Goal: Task Accomplishment & Management: Manage account settings

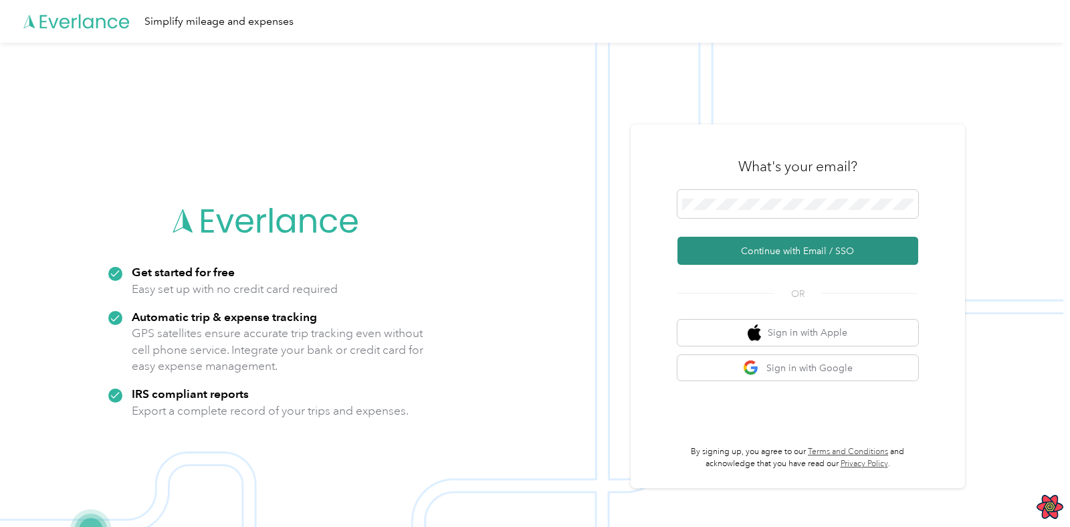
click at [766, 257] on button "Continue with Email / SSO" at bounding box center [797, 251] width 241 height 28
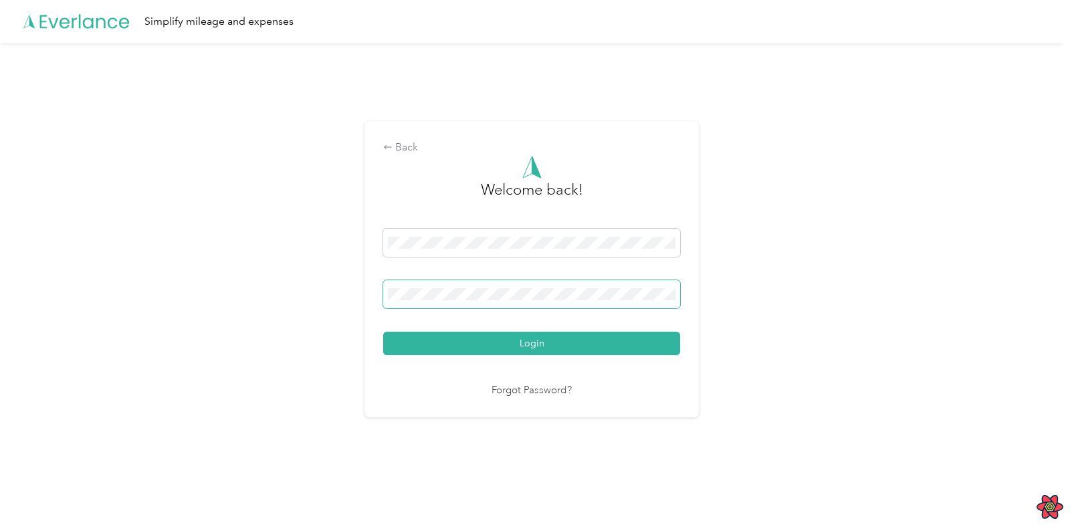
click at [383, 332] on button "Login" at bounding box center [531, 343] width 297 height 23
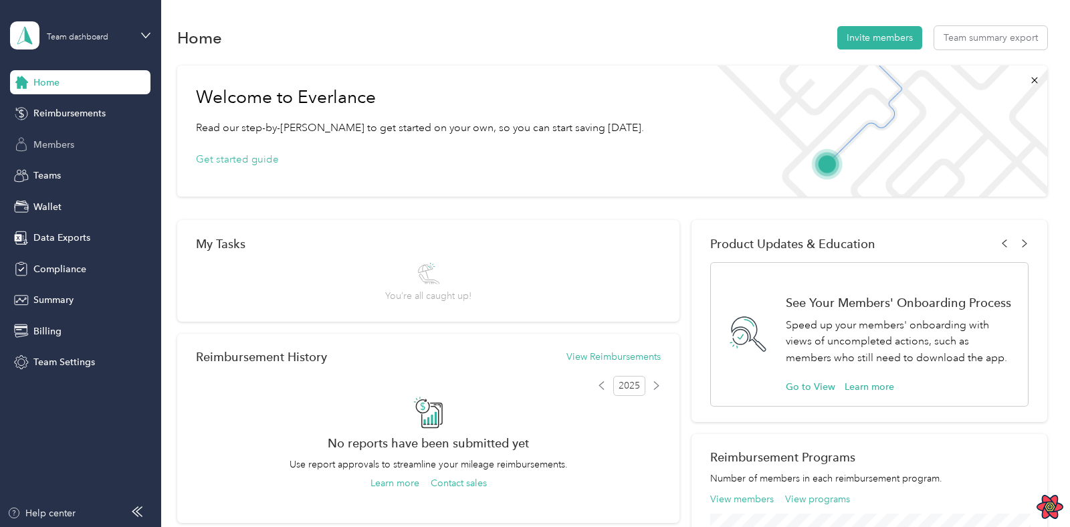
click at [73, 145] on span "Members" at bounding box center [53, 145] width 41 height 14
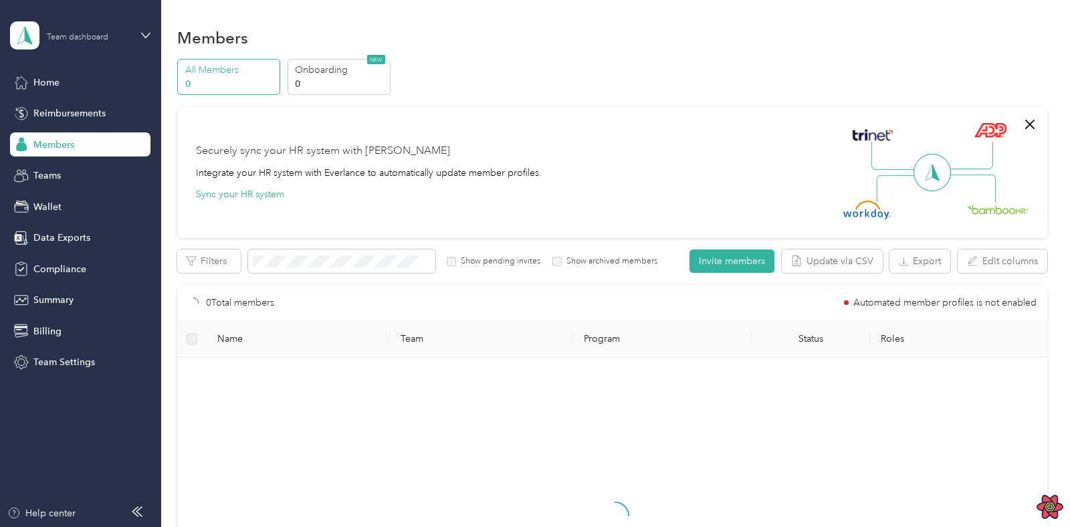
click at [99, 35] on div "Team dashboard" at bounding box center [78, 37] width 62 height 8
click at [80, 172] on div "Log out" at bounding box center [150, 165] width 263 height 23
